Goal: Information Seeking & Learning: Learn about a topic

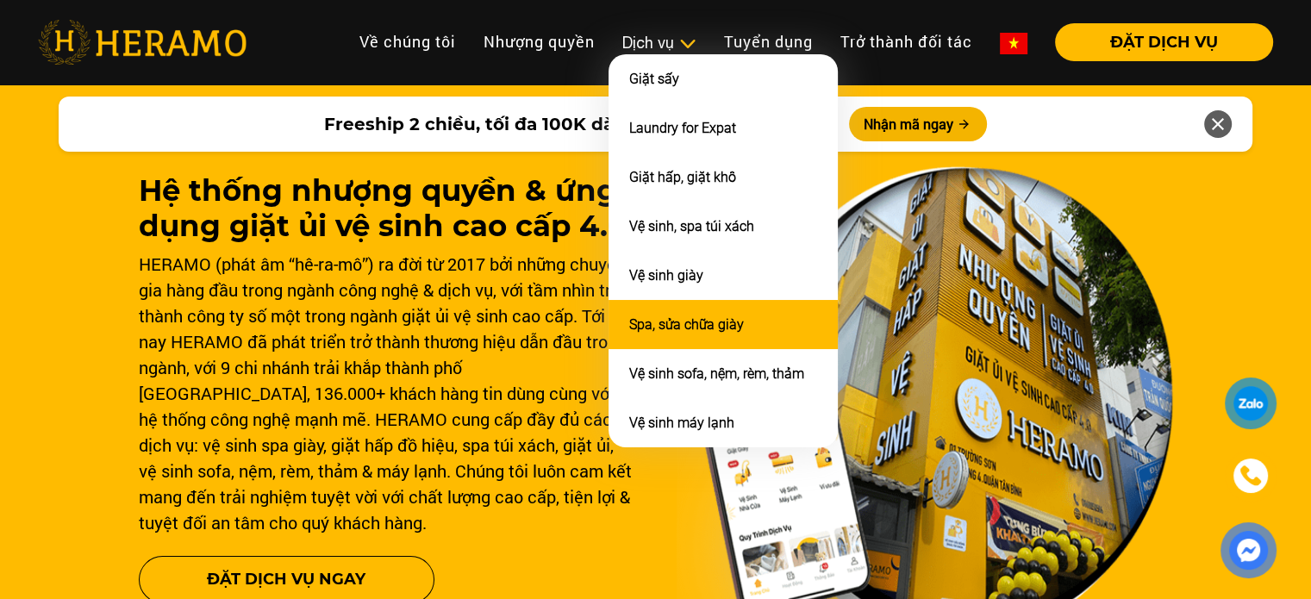
click at [659, 316] on link "Spa, sửa chữa giày" at bounding box center [686, 324] width 115 height 16
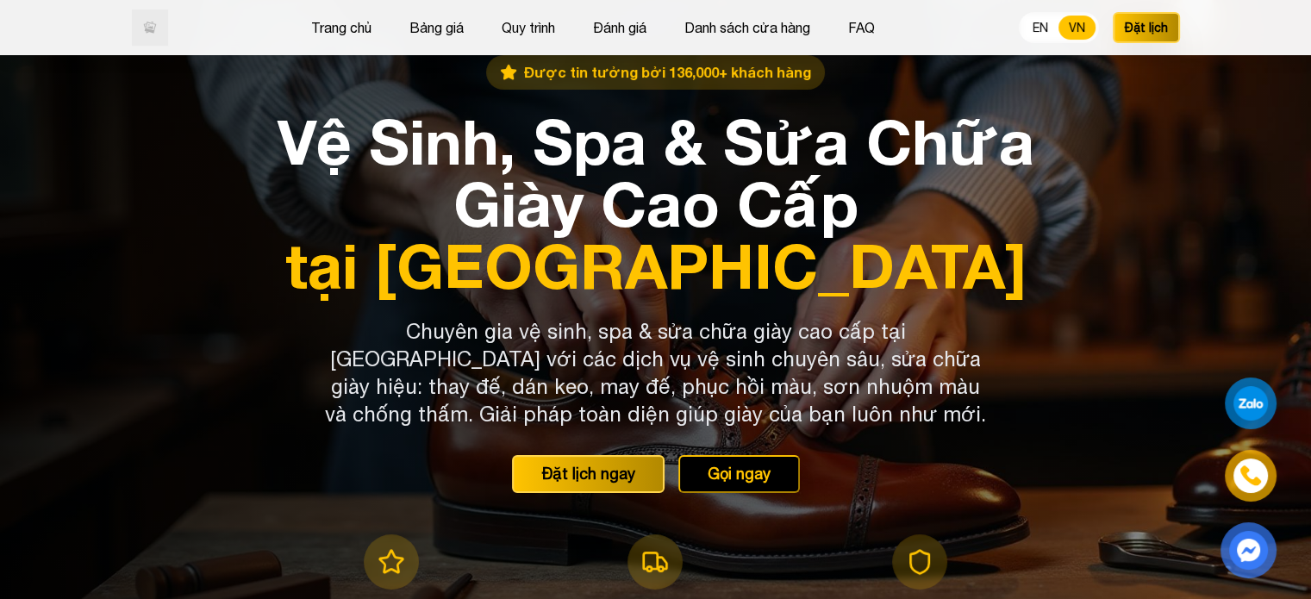
scroll to position [1252, 0]
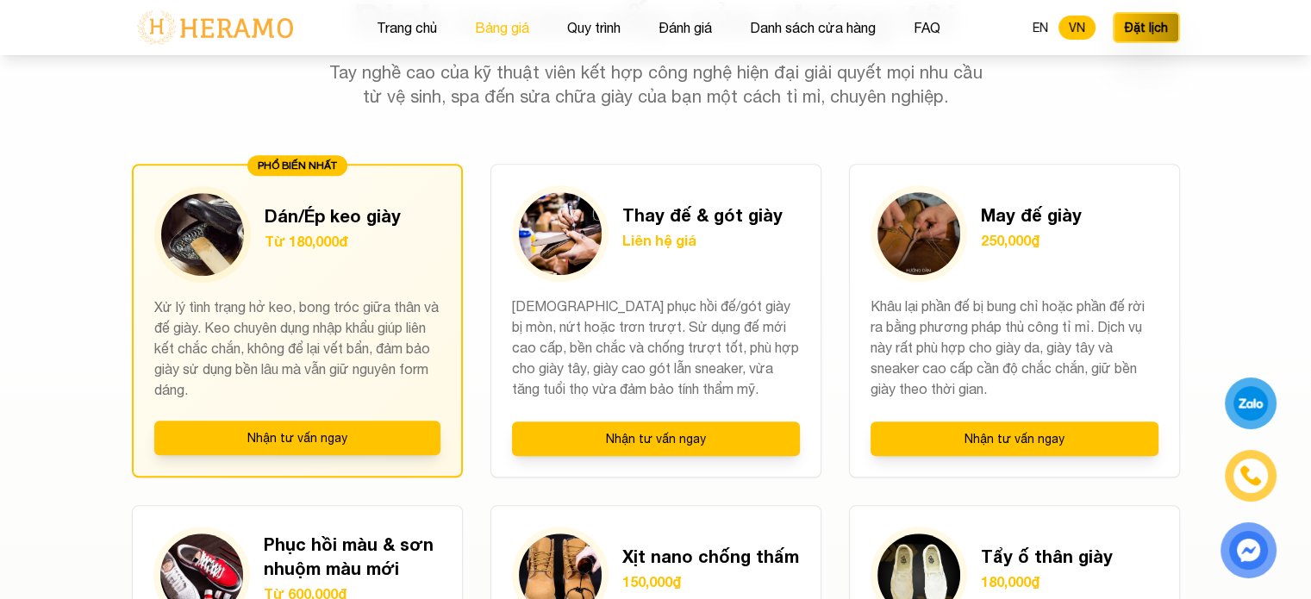
click at [484, 34] on button "Bảng giá" at bounding box center [502, 27] width 65 height 22
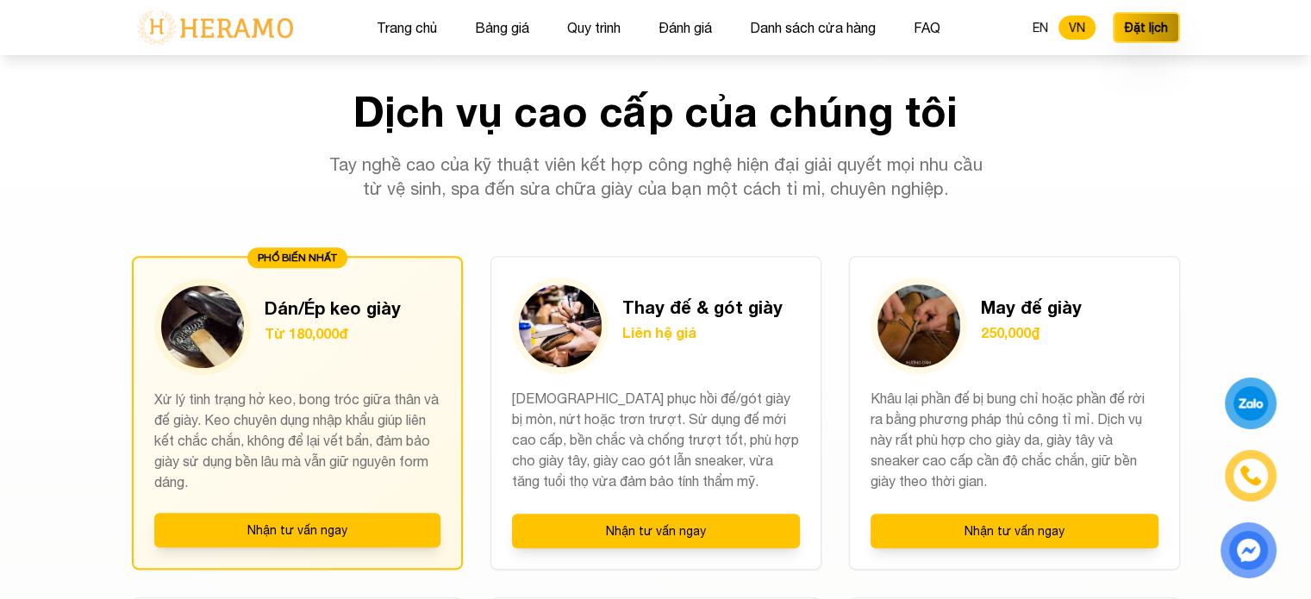
scroll to position [1252, 0]
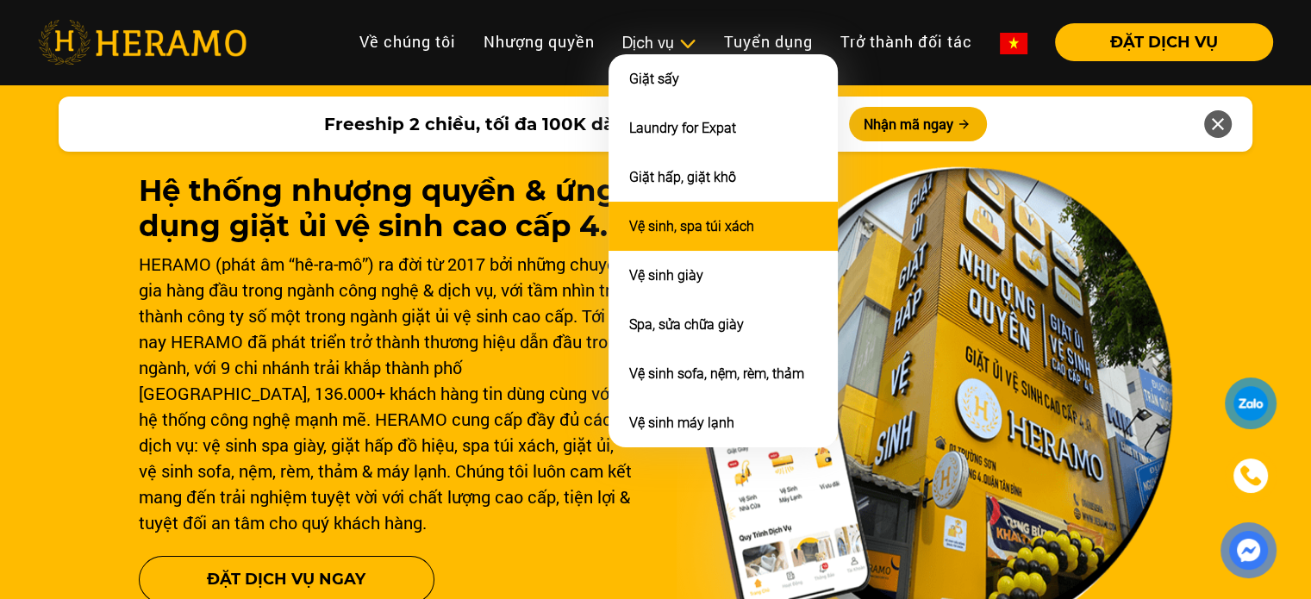
click at [665, 225] on link "Vệ sinh, spa túi xách" at bounding box center [691, 226] width 125 height 16
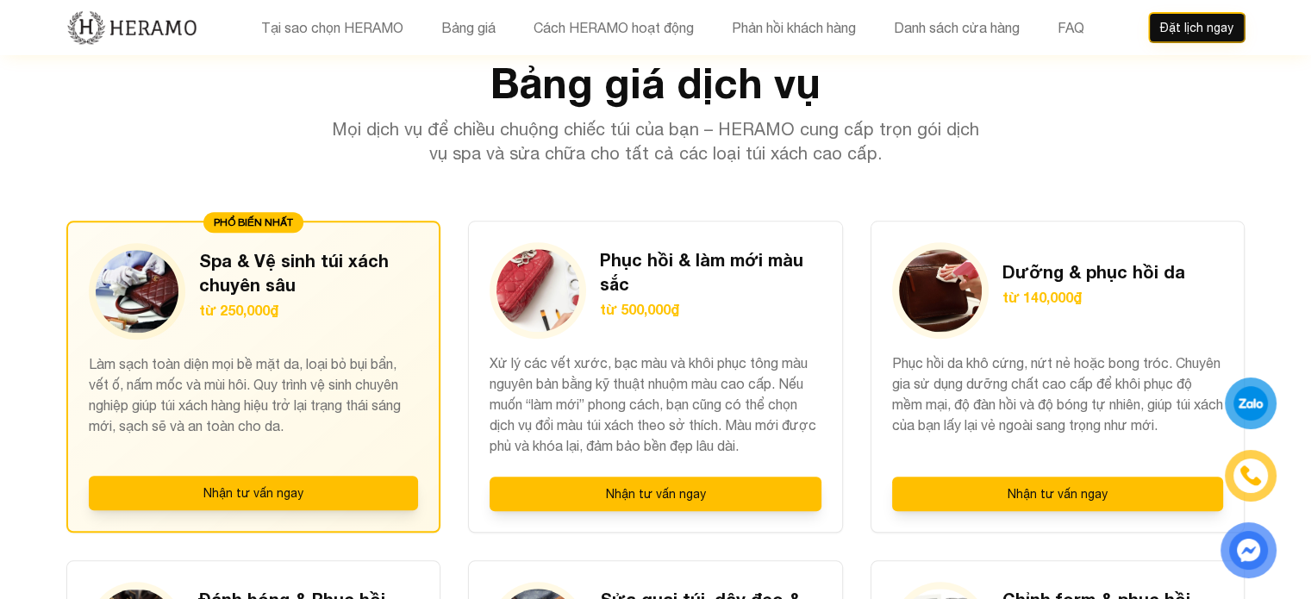
scroll to position [1815, 0]
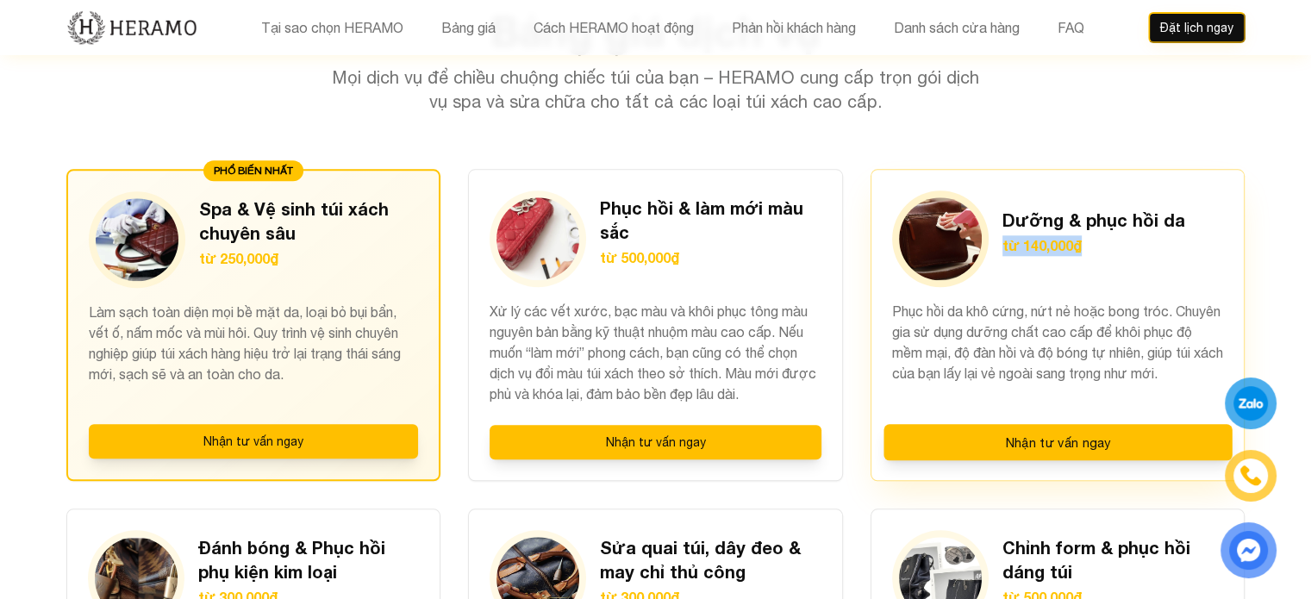
drag, startPoint x: 1119, startPoint y: 168, endPoint x: 1003, endPoint y: 172, distance: 115.6
click at [1003, 235] on p "từ 140,000₫" at bounding box center [1094, 245] width 183 height 21
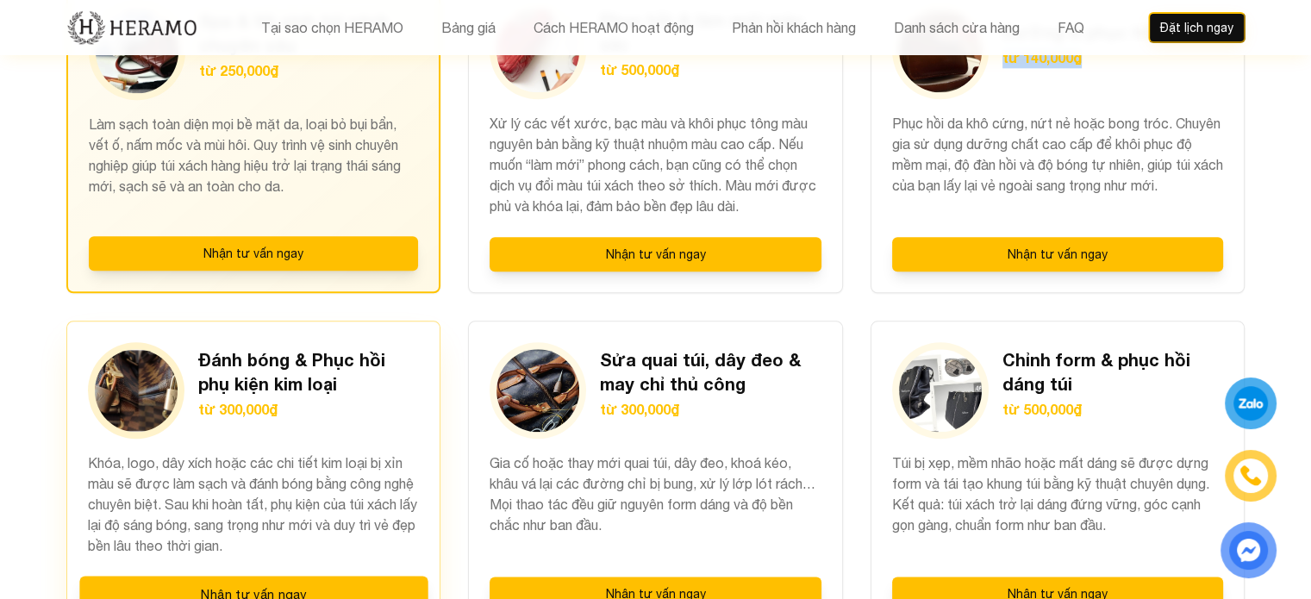
scroll to position [2052, 0]
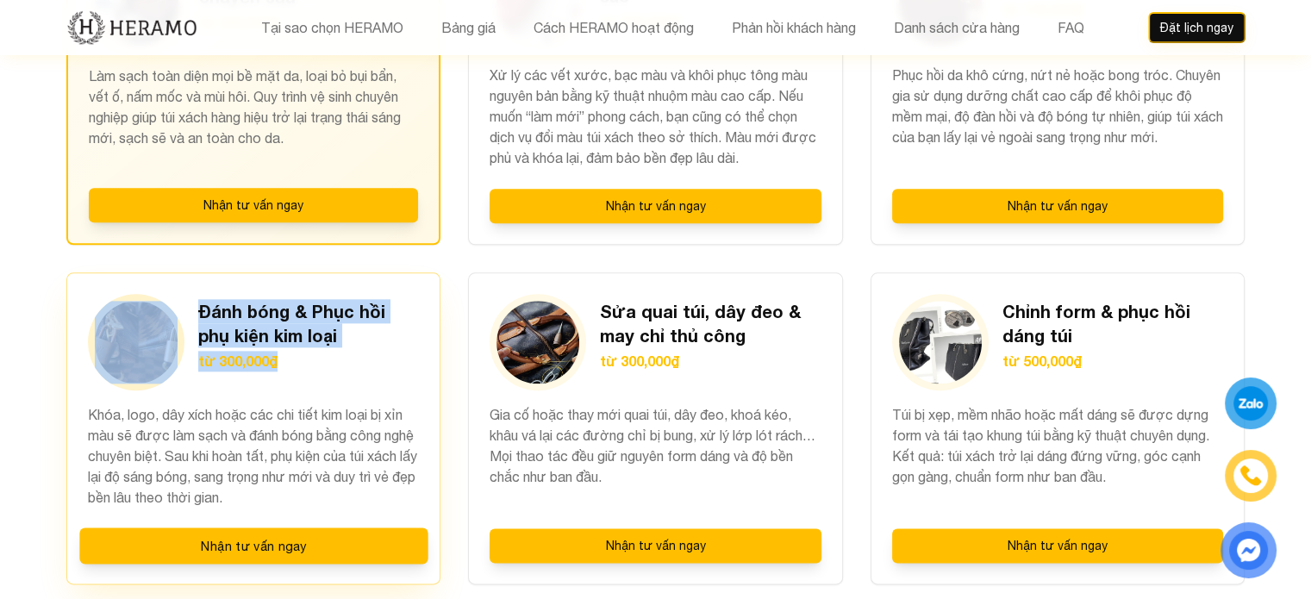
drag, startPoint x: 293, startPoint y: 289, endPoint x: 188, endPoint y: 294, distance: 105.3
click at [188, 294] on div "Đánh bóng & Phục hồi phụ kiện kim loại từ 300,000₫" at bounding box center [254, 342] width 332 height 97
click at [257, 351] on p "từ 300,000₫" at bounding box center [309, 361] width 222 height 21
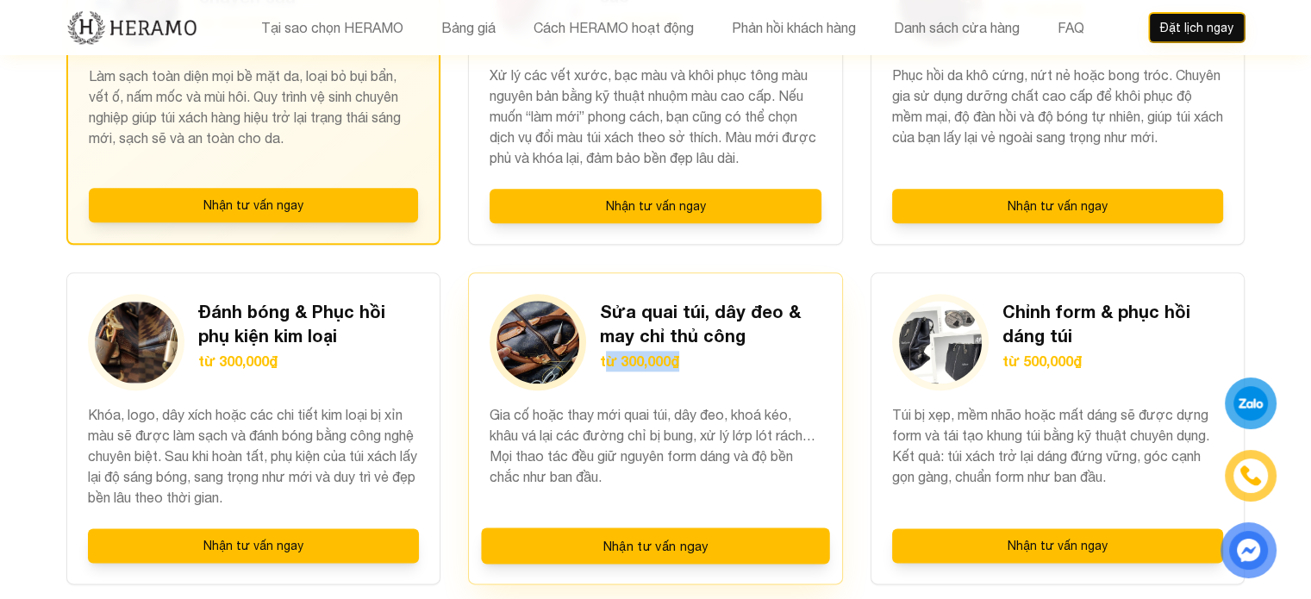
drag, startPoint x: 687, startPoint y: 295, endPoint x: 604, endPoint y: 290, distance: 82.9
click at [604, 351] on p "từ 300,000₫" at bounding box center [711, 361] width 222 height 21
click at [659, 351] on p "từ 300,000₫" at bounding box center [711, 361] width 222 height 21
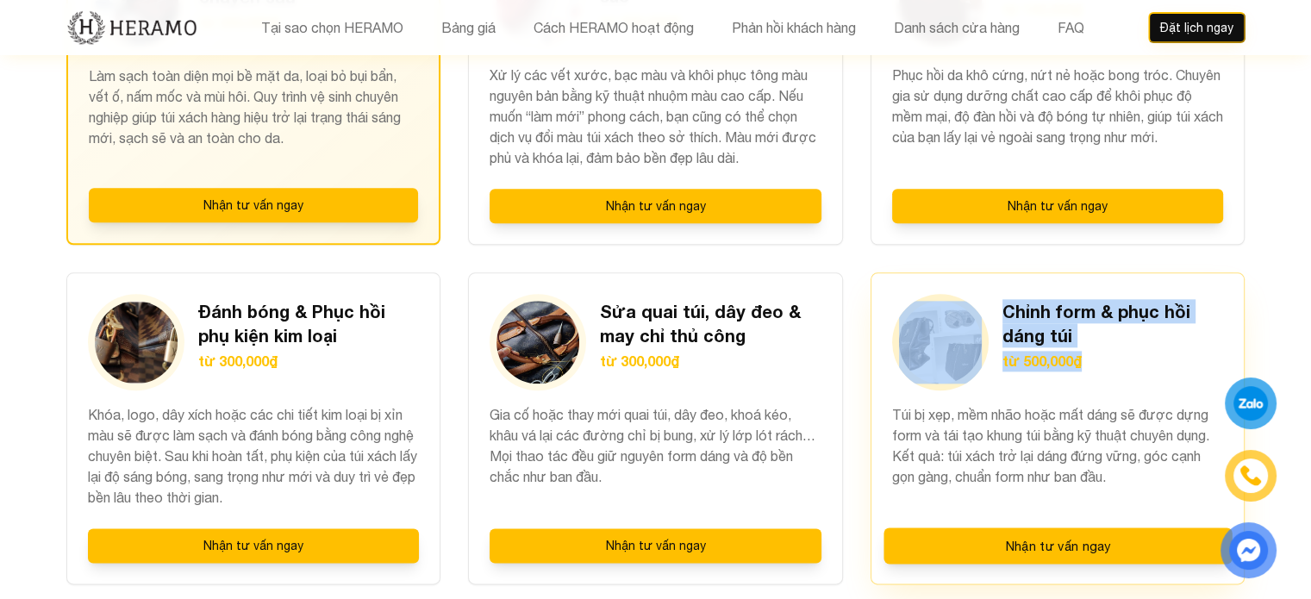
drag, startPoint x: 1108, startPoint y: 284, endPoint x: 989, endPoint y: 296, distance: 119.6
click at [989, 296] on div "Chỉnh form & phục hồi dáng túi từ 500,000₫" at bounding box center [1058, 342] width 332 height 97
click at [1066, 351] on p "từ 500,000₫" at bounding box center [1114, 361] width 222 height 21
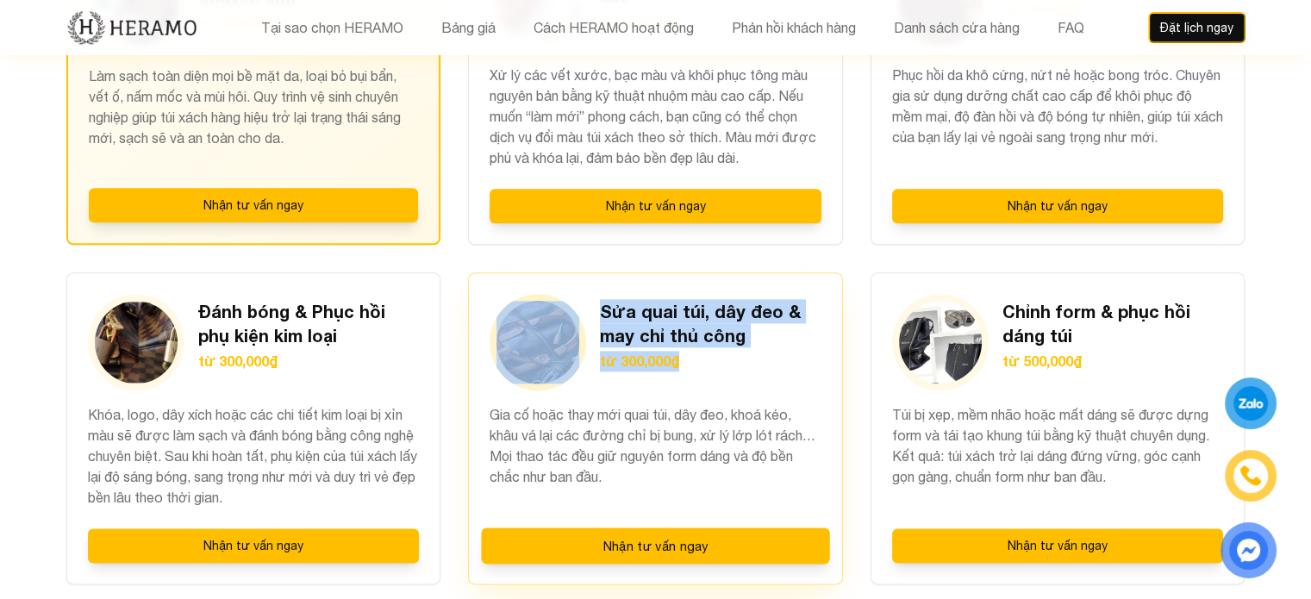
drag, startPoint x: 704, startPoint y: 290, endPoint x: 585, endPoint y: 306, distance: 120.1
click at [585, 306] on div "Sửa quai túi, dây đeo & may chỉ thủ công từ 300,000₫" at bounding box center [656, 342] width 332 height 97
click at [676, 299] on div "Sửa quai túi, dây đeo & may chỉ thủ công từ 300,000₫" at bounding box center [711, 342] width 222 height 86
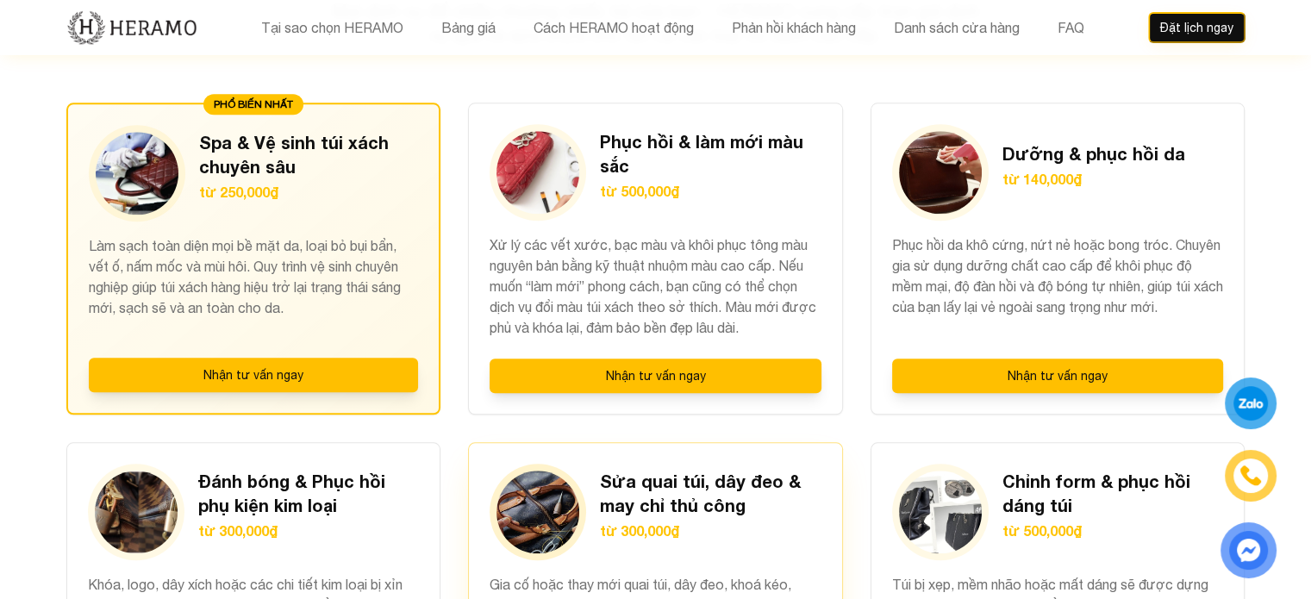
scroll to position [1831, 0]
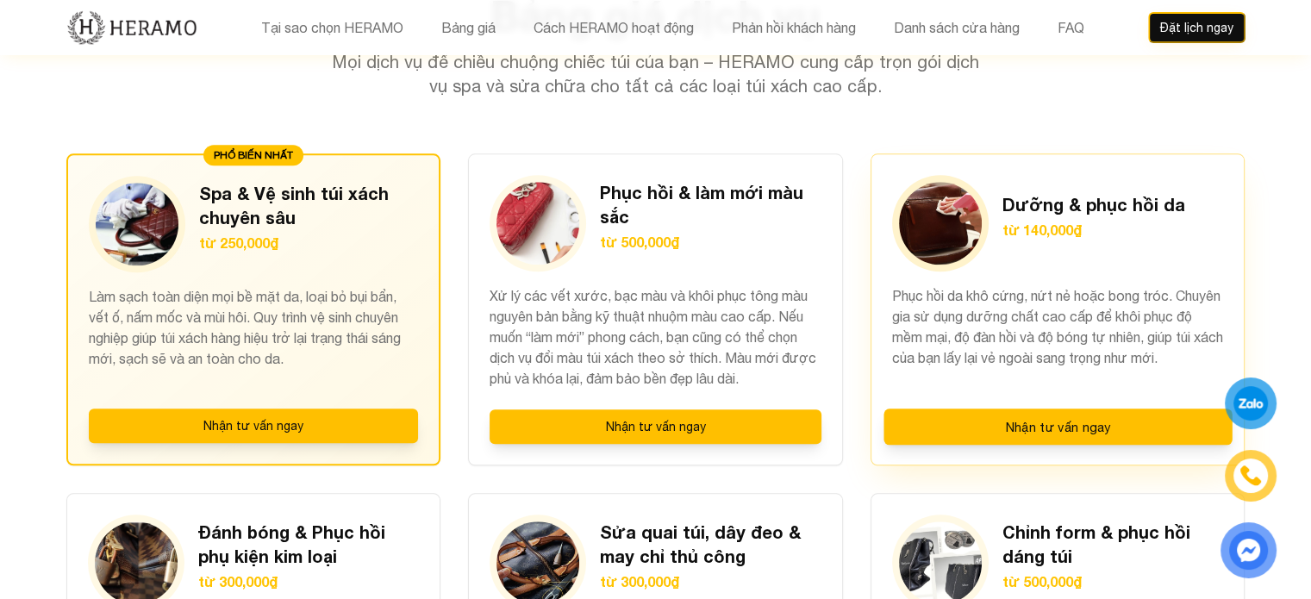
click at [879, 275] on div "Dưỡng & phục hồi da từ 140,000₫ Phục hồi da khô cứng, nứt nẻ hoặc bong tróc. Ch…" at bounding box center [1058, 309] width 375 height 312
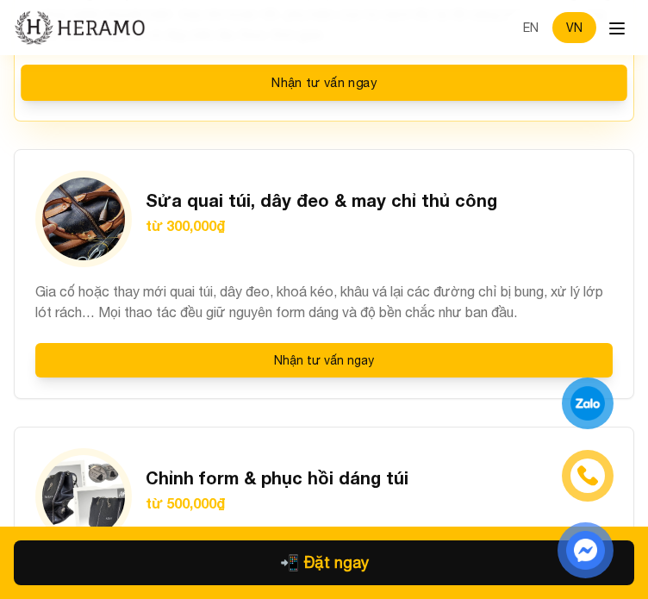
scroll to position [3381, 0]
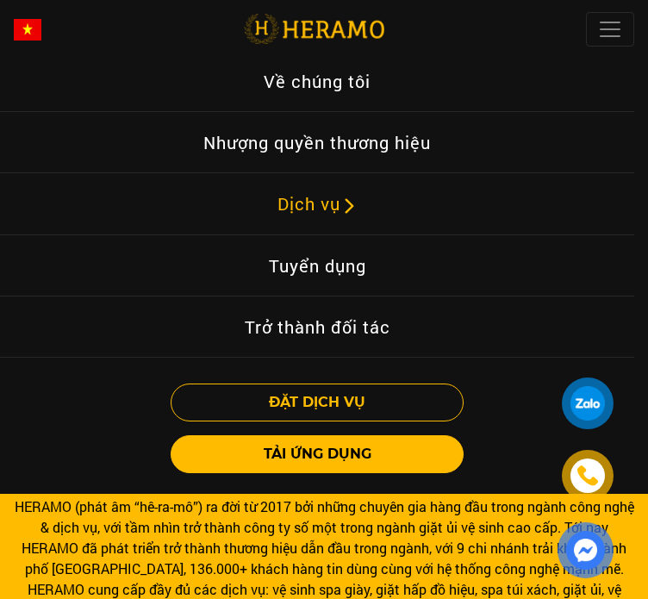
click at [286, 220] on link "Dịch vụ" at bounding box center [318, 204] width 108 height 41
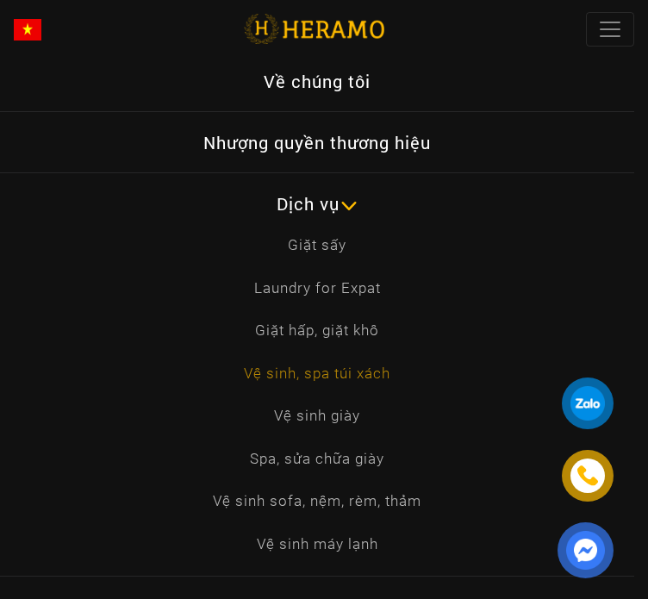
click at [303, 376] on link "Vệ sinh, spa túi xách" at bounding box center [317, 374] width 174 height 22
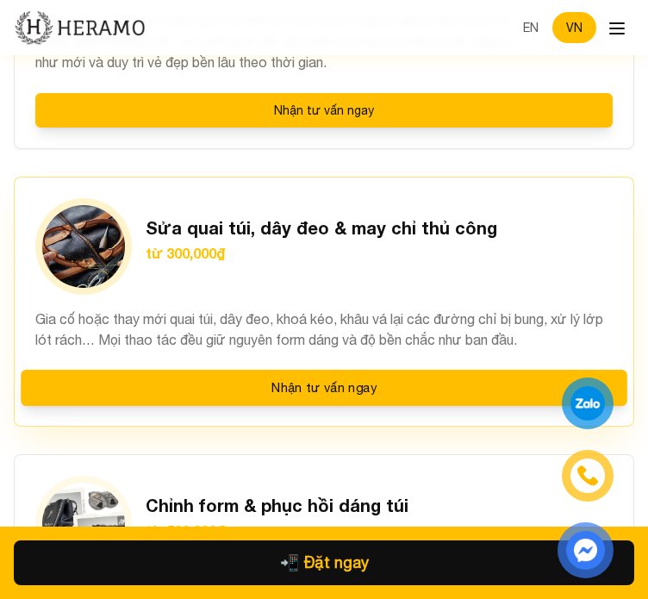
scroll to position [3178, 0]
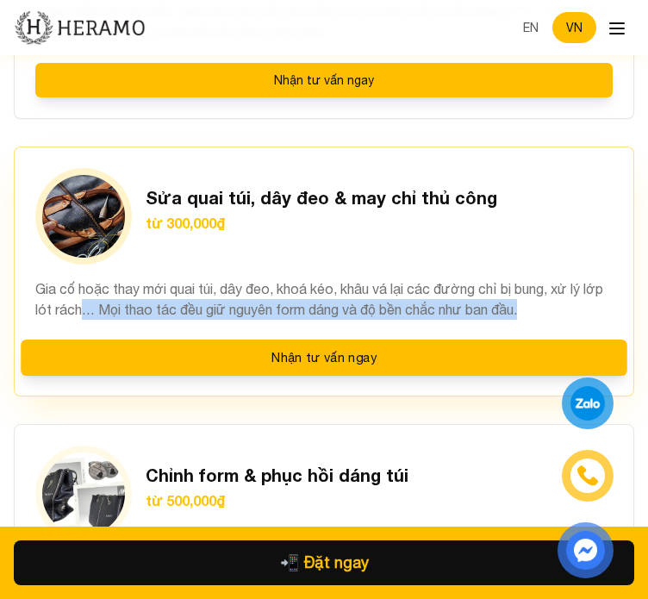
drag, startPoint x: 588, startPoint y: 305, endPoint x: 105, endPoint y: 308, distance: 482.8
click at [105, 308] on p "Gia cố hoặc thay mới quai túi, dây đeo, khoá kéo, khâu vá lại các đường chỉ bị …" at bounding box center [324, 298] width 578 height 41
copy p "… Mọi thao tác đều giữ nguyên form dáng và độ bền chắc như ban đầu."
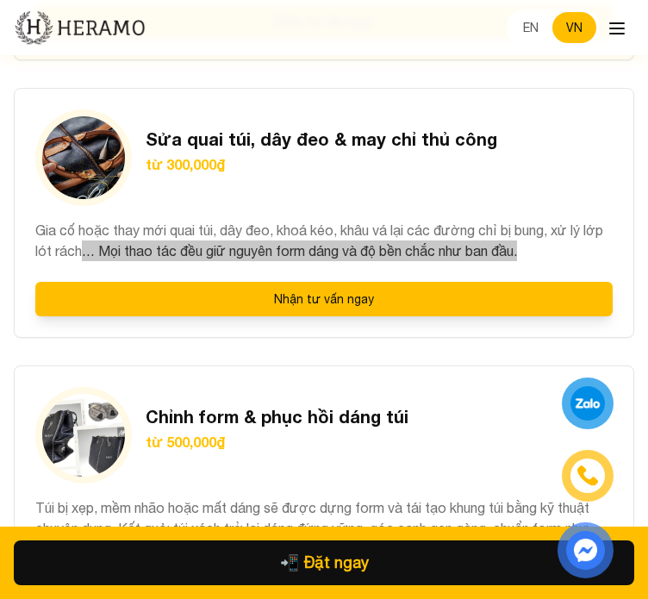
scroll to position [3238, 0]
